Goal: Check status: Check status

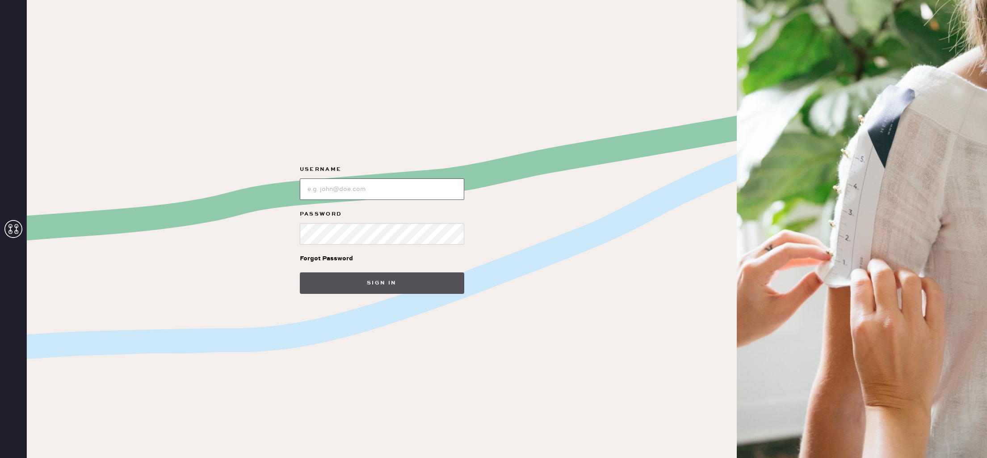
type input "reformationlajolla"
click at [399, 284] on button "Sign in" at bounding box center [382, 282] width 164 height 21
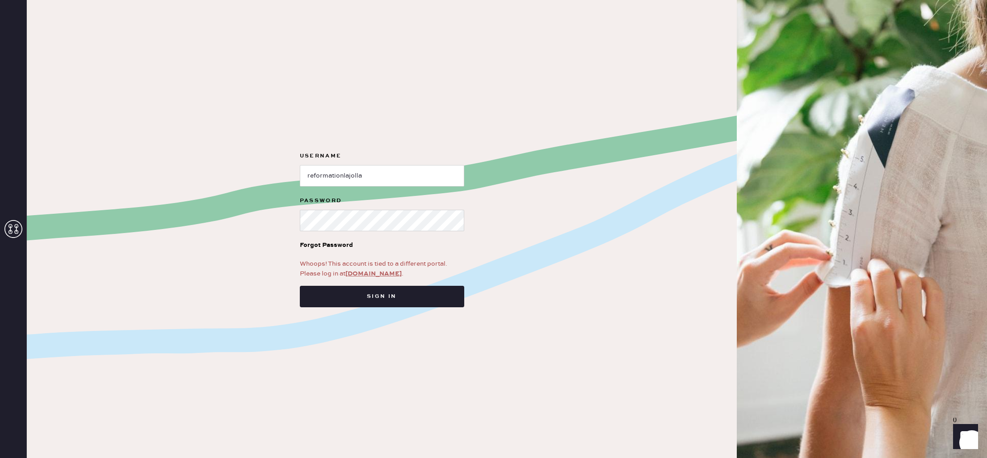
click at [376, 274] on link "[DOMAIN_NAME]" at bounding box center [373, 273] width 56 height 8
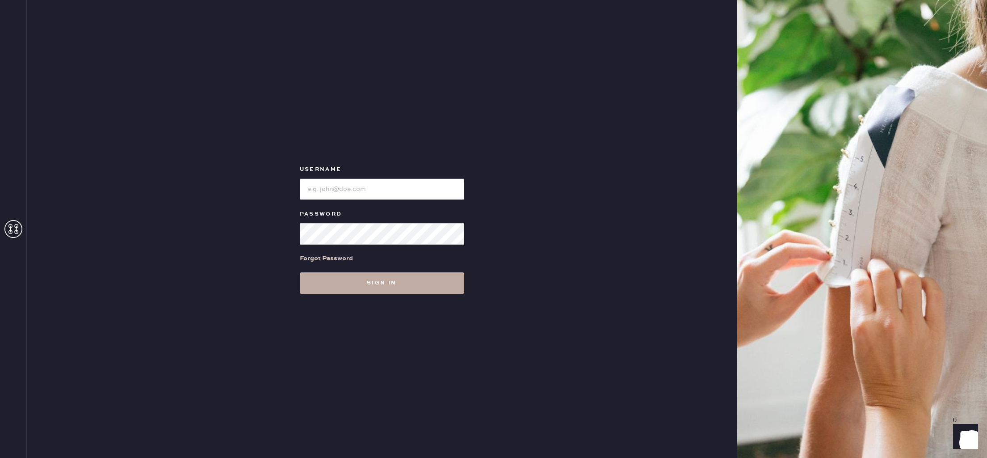
type input "reformationlajolla"
click at [383, 281] on button "Sign in" at bounding box center [382, 282] width 164 height 21
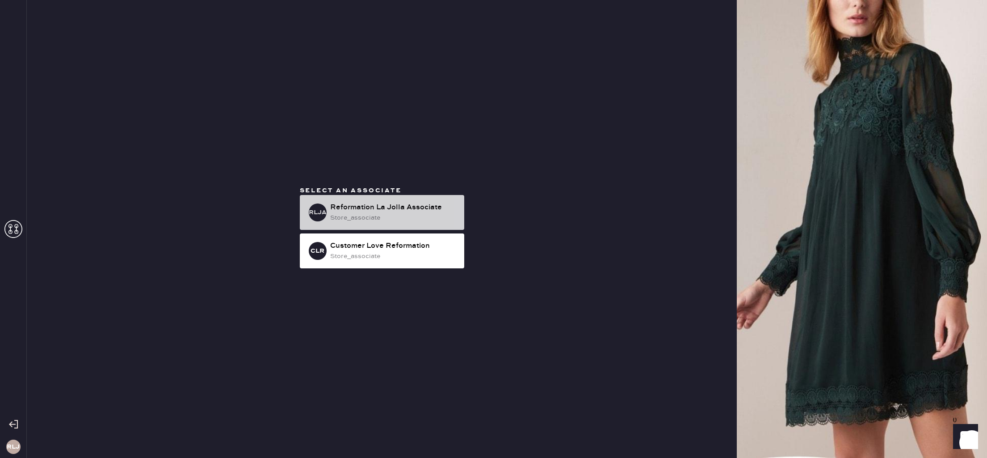
click at [420, 205] on div "Reformation La Jolla Associate" at bounding box center [393, 207] width 127 height 11
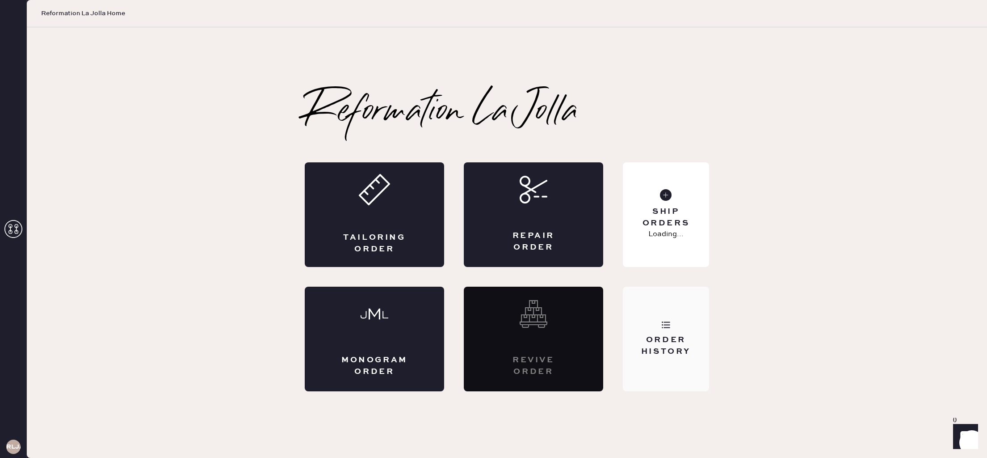
click at [694, 350] on div "Order History" at bounding box center [666, 345] width 72 height 22
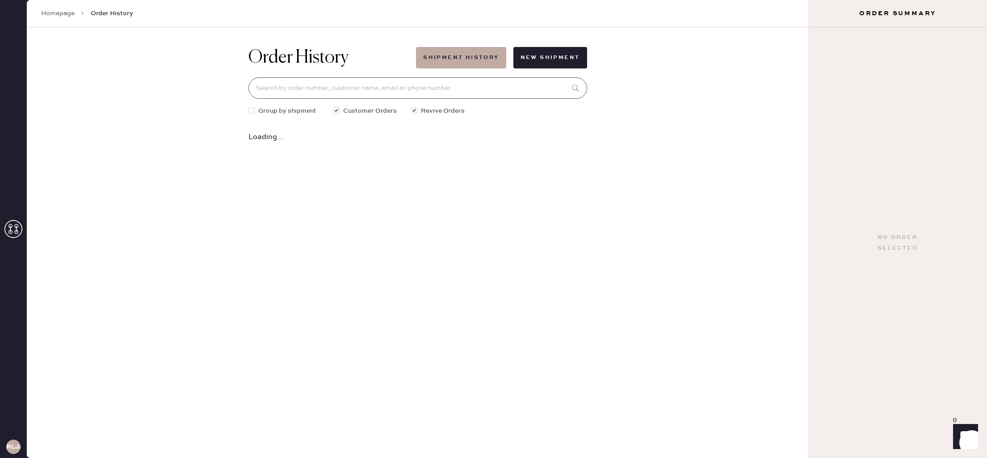
click at [335, 85] on input at bounding box center [417, 87] width 339 height 21
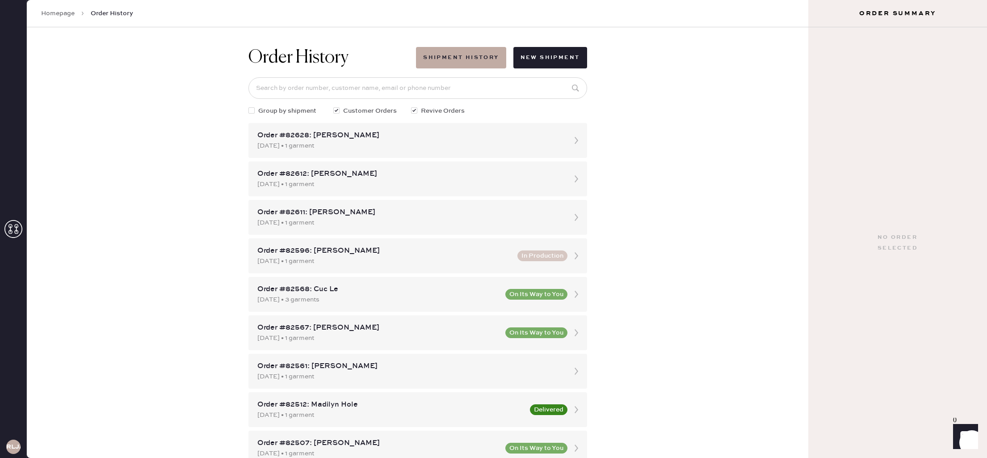
click at [689, 108] on div "Order History Shipment History New Shipment Group by shipment Customer Orders R…" at bounding box center [418, 242] width 782 height 430
click at [362, 82] on input at bounding box center [417, 87] width 339 height 21
click at [405, 87] on input at bounding box center [417, 87] width 339 height 21
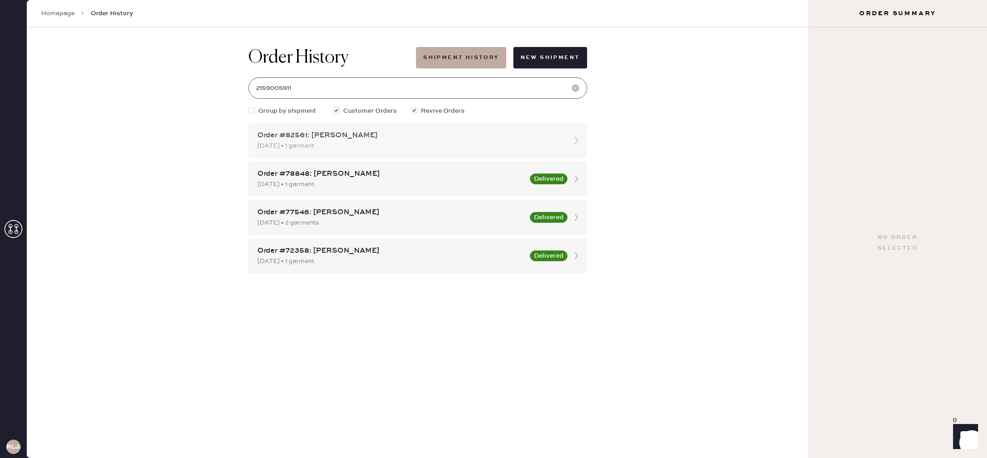
type input "2159005911"
click at [405, 141] on div "09/11/2025 • 1 garment" at bounding box center [409, 146] width 305 height 10
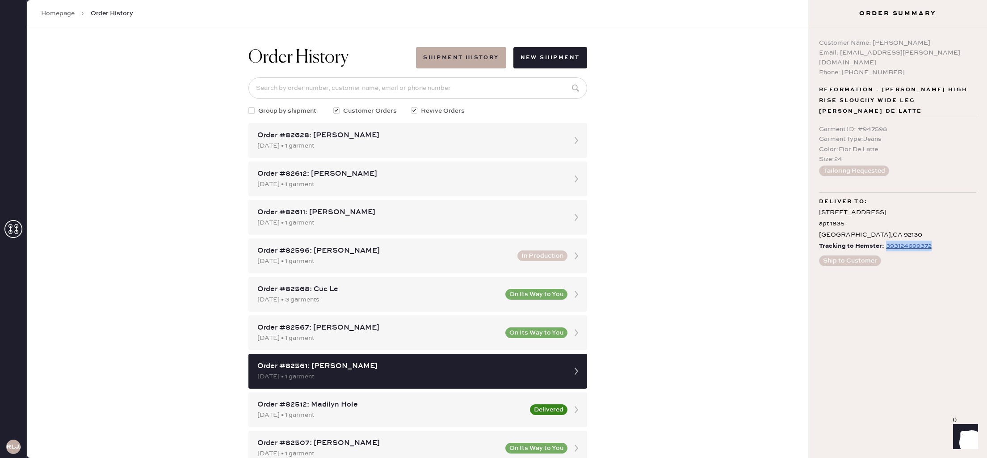
drag, startPoint x: 943, startPoint y: 223, endPoint x: 884, endPoint y: 229, distance: 59.3
click at [884, 240] on div "Tracking to Hemster: 393124699372" at bounding box center [897, 245] width 157 height 11
copy div "393124699372"
click at [906, 240] on div "393124699372" at bounding box center [909, 245] width 46 height 11
click at [959, 238] on div "Customer Name: Lauren Lawlor Email: laur.lawlor@gmail.com Phone: 2159005911 Ref…" at bounding box center [897, 242] width 179 height 430
